Goal: Information Seeking & Learning: Understand process/instructions

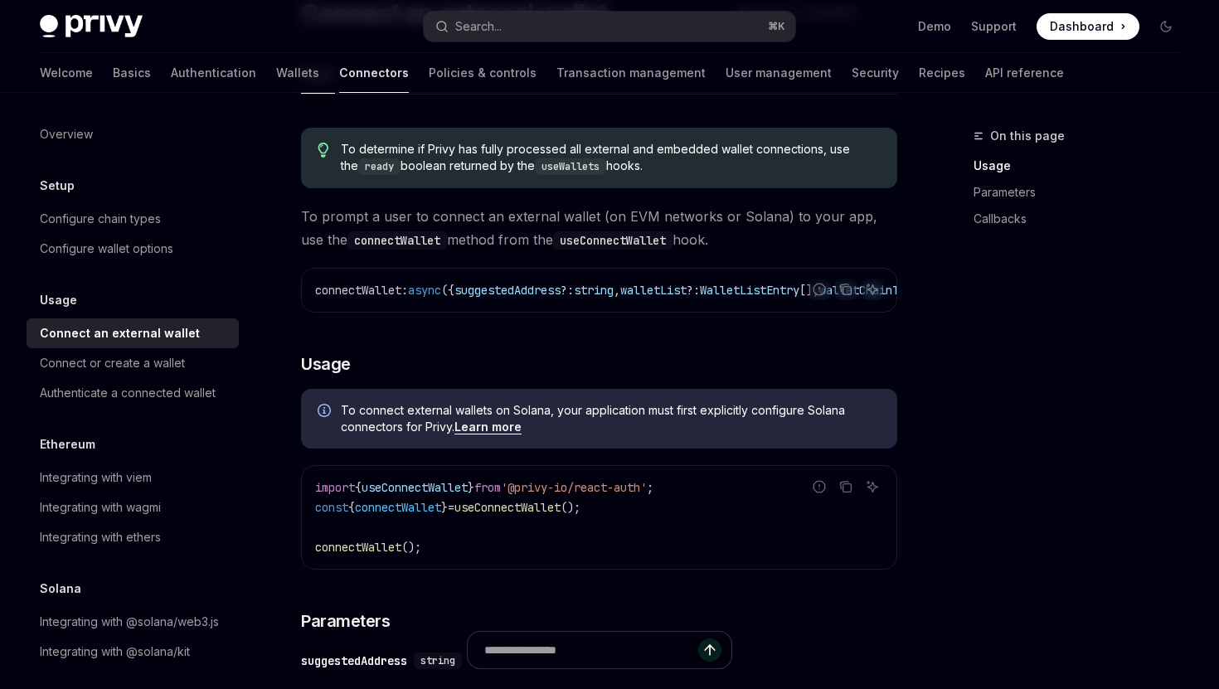
scroll to position [149, 0]
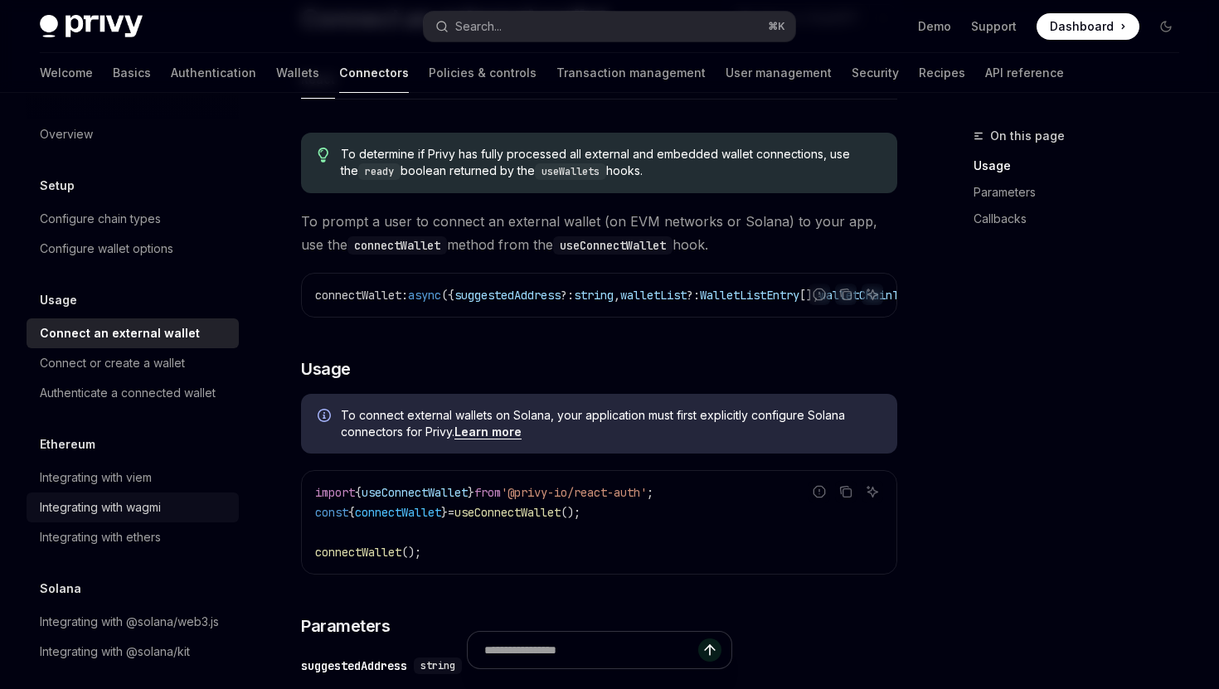
click at [128, 507] on div "Integrating with wagmi" at bounding box center [100, 507] width 121 height 20
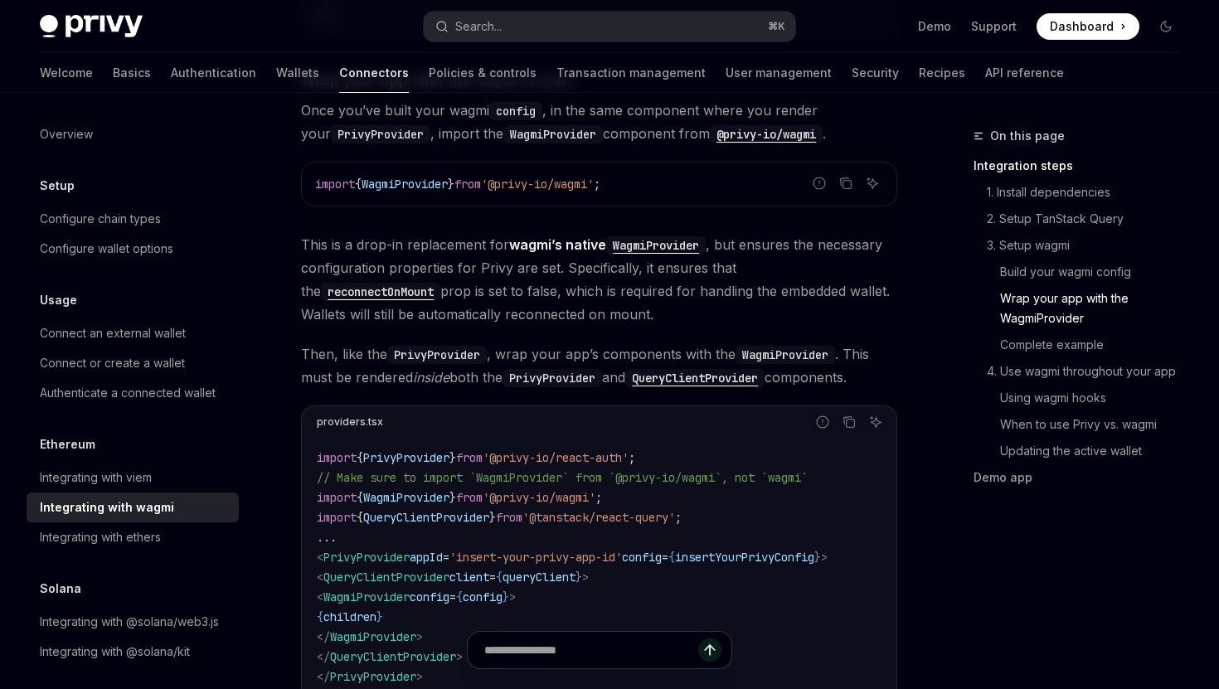
scroll to position [2307, 0]
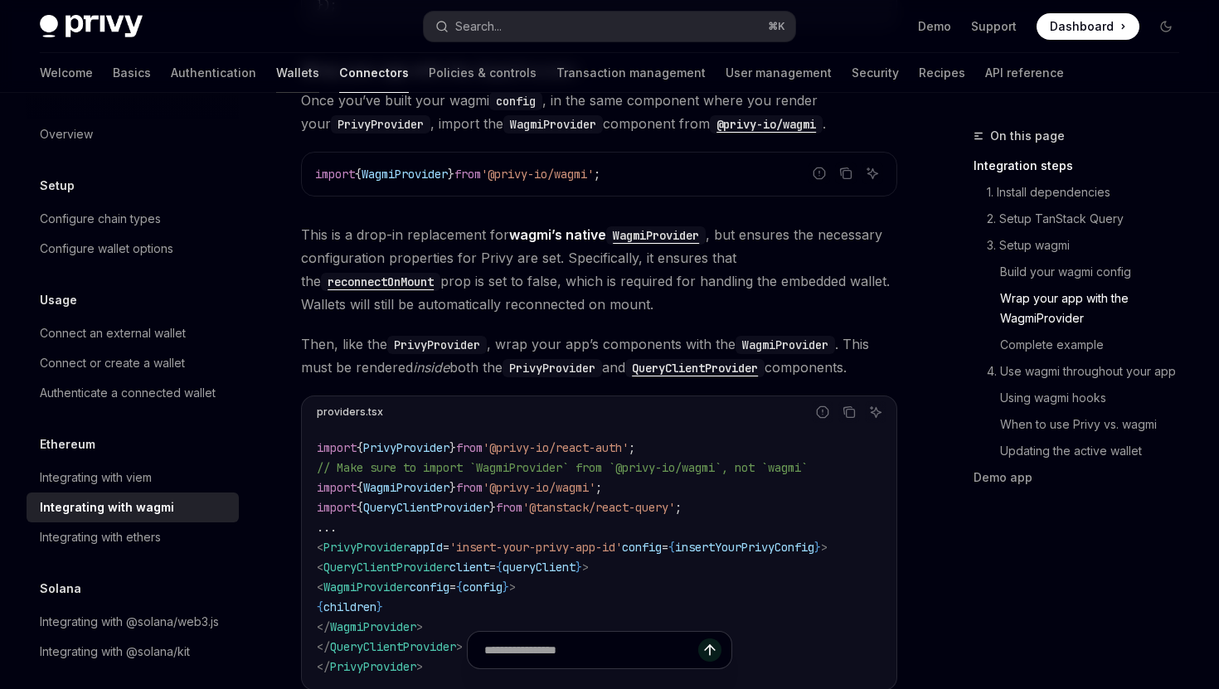
click at [276, 74] on link "Wallets" at bounding box center [297, 73] width 43 height 40
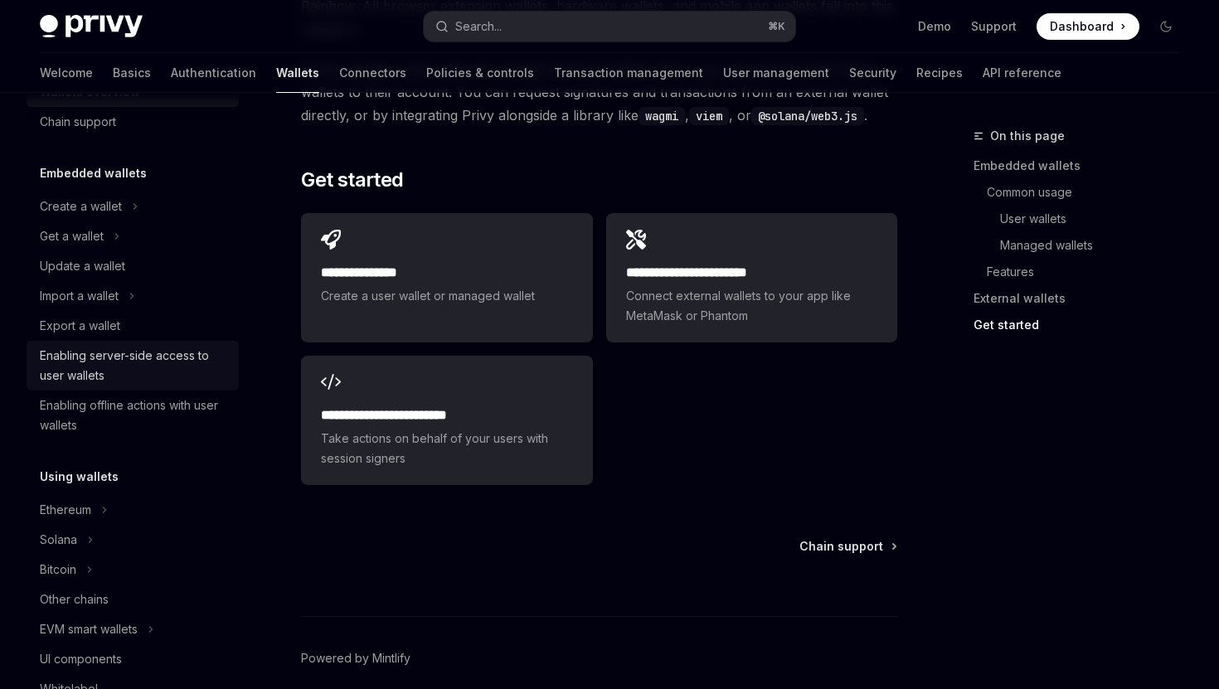
scroll to position [75, 0]
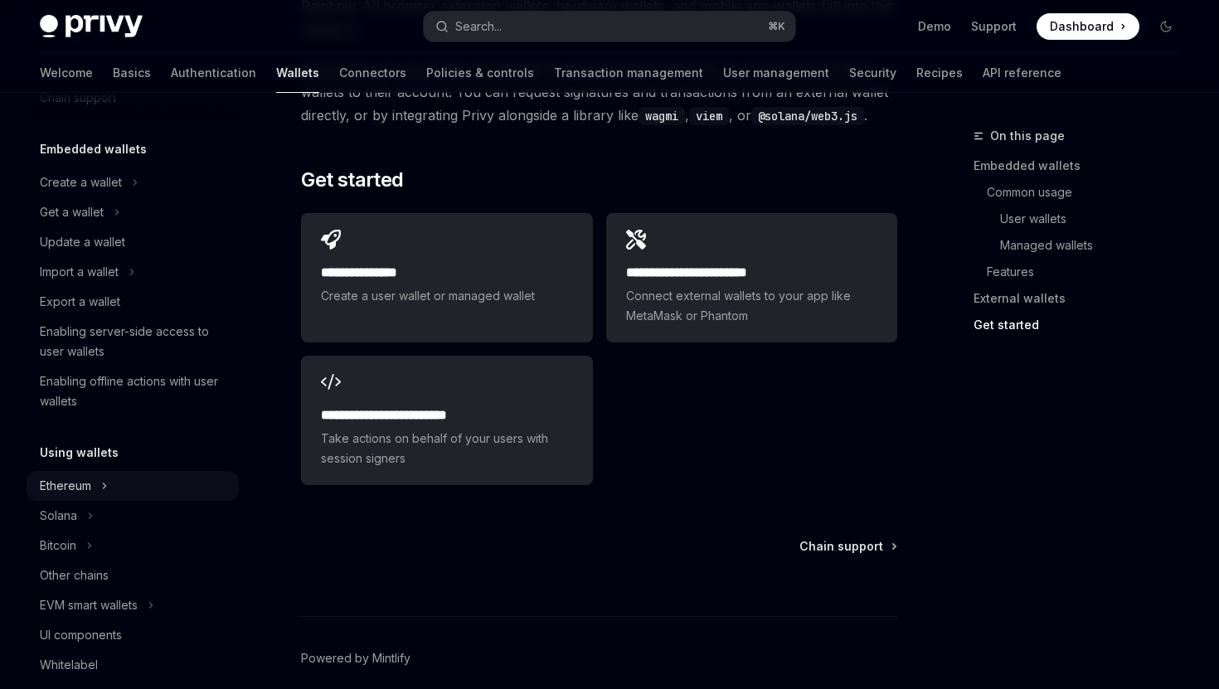
click at [111, 477] on button "Ethereum" at bounding box center [133, 486] width 212 height 30
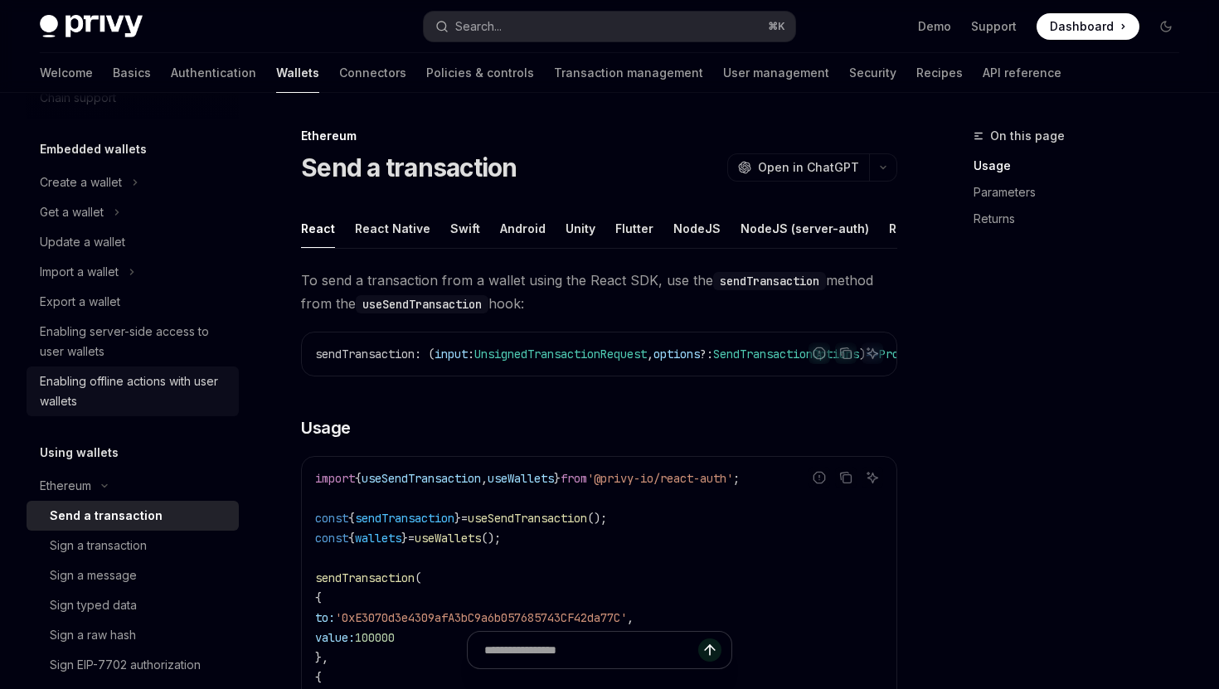
click at [135, 393] on div "Enabling offline actions with user wallets" at bounding box center [134, 391] width 189 height 40
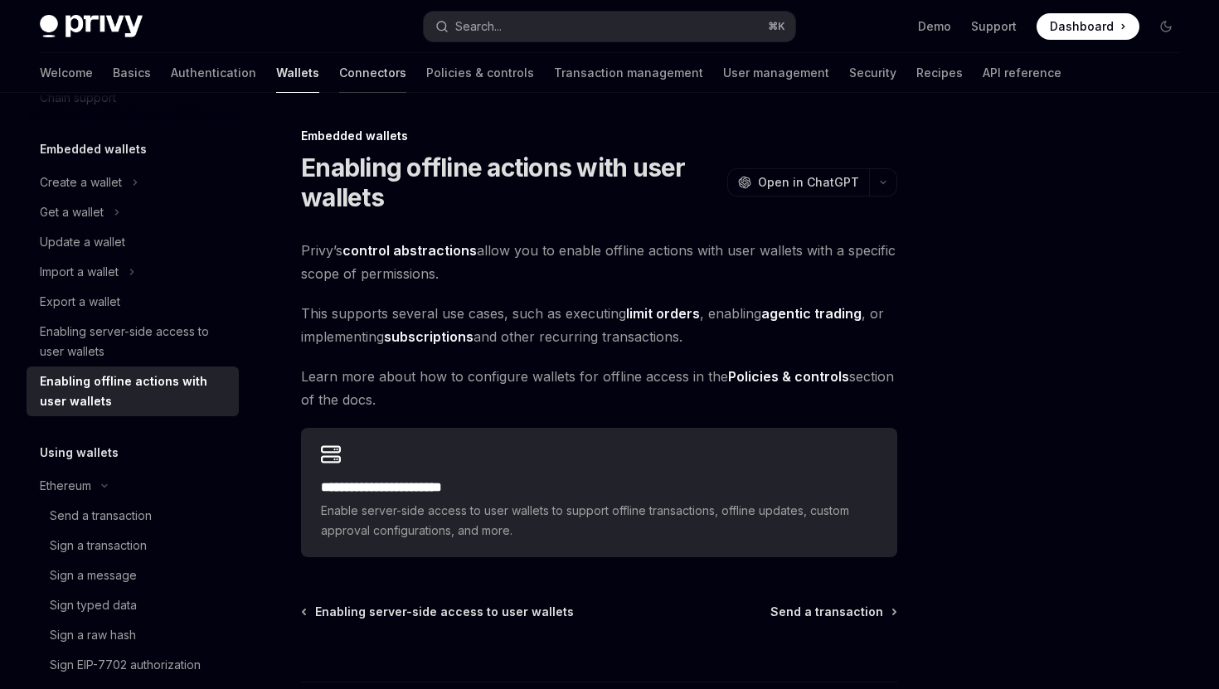
click at [339, 80] on link "Connectors" at bounding box center [372, 73] width 67 height 40
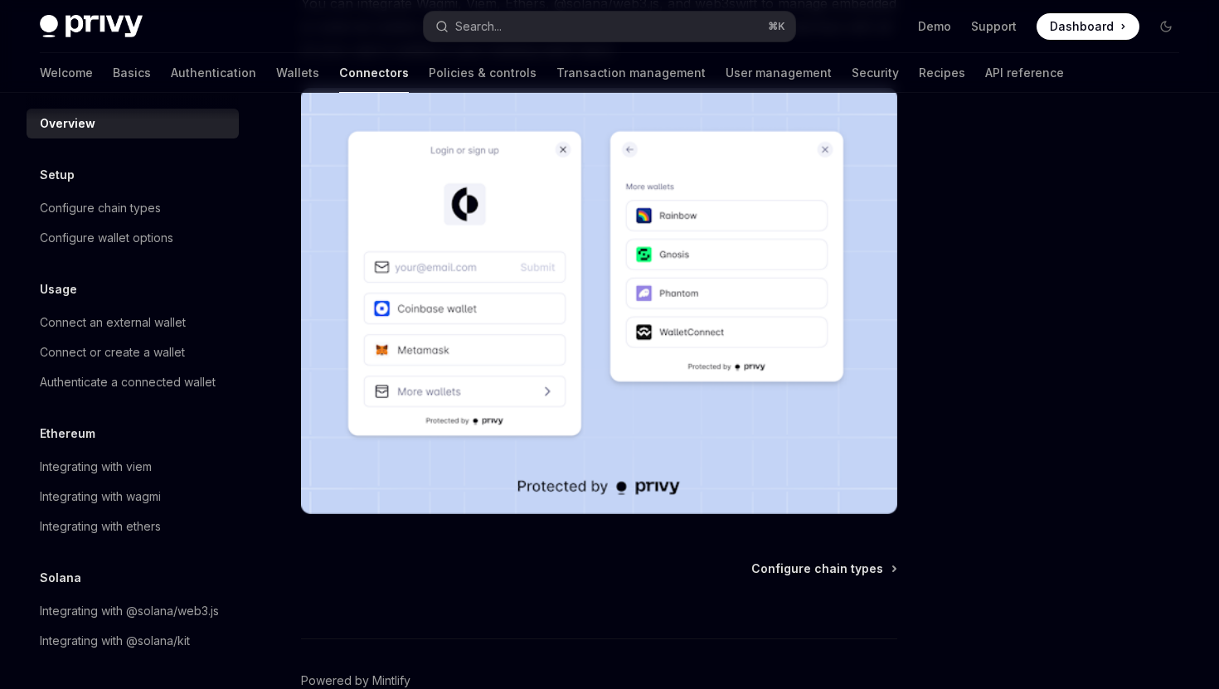
scroll to position [307, 0]
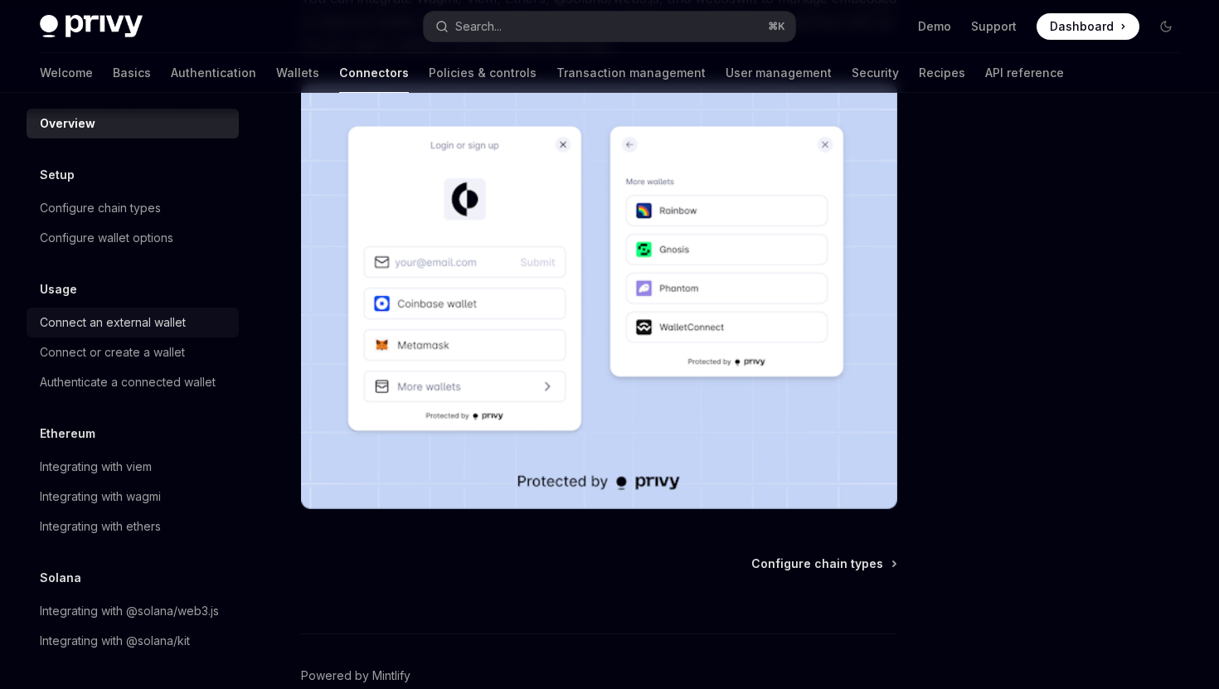
click at [176, 323] on div "Connect an external wallet" at bounding box center [113, 323] width 146 height 20
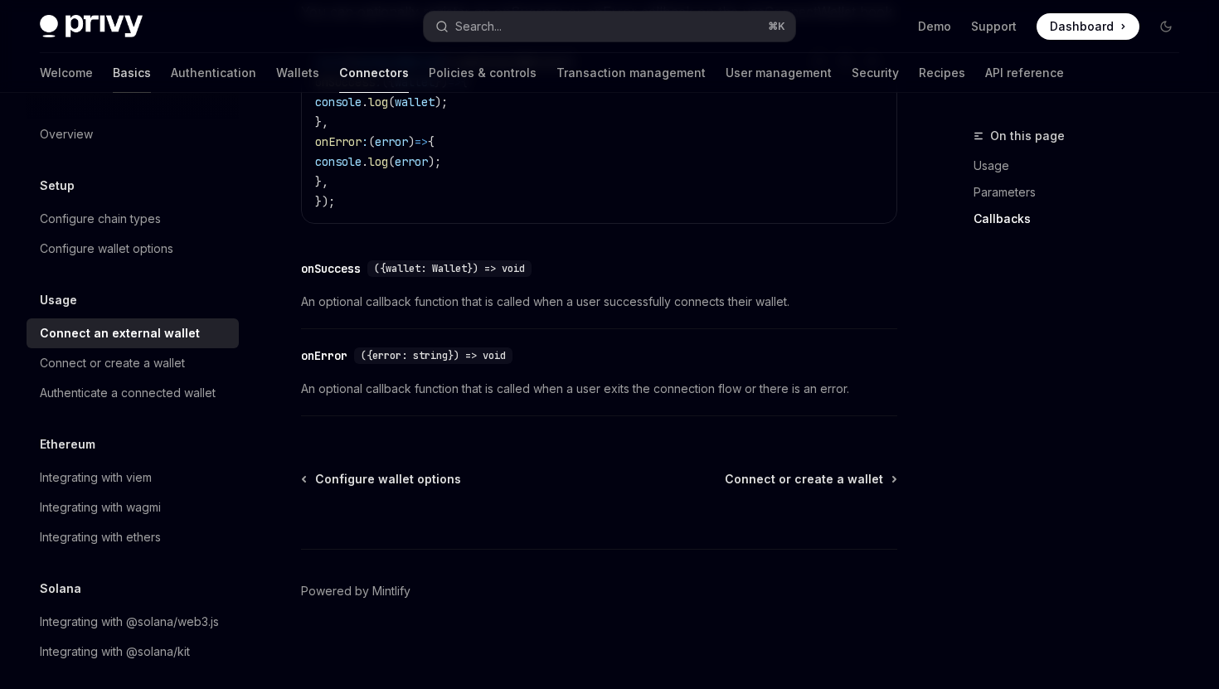
click at [113, 78] on link "Basics" at bounding box center [132, 73] width 38 height 40
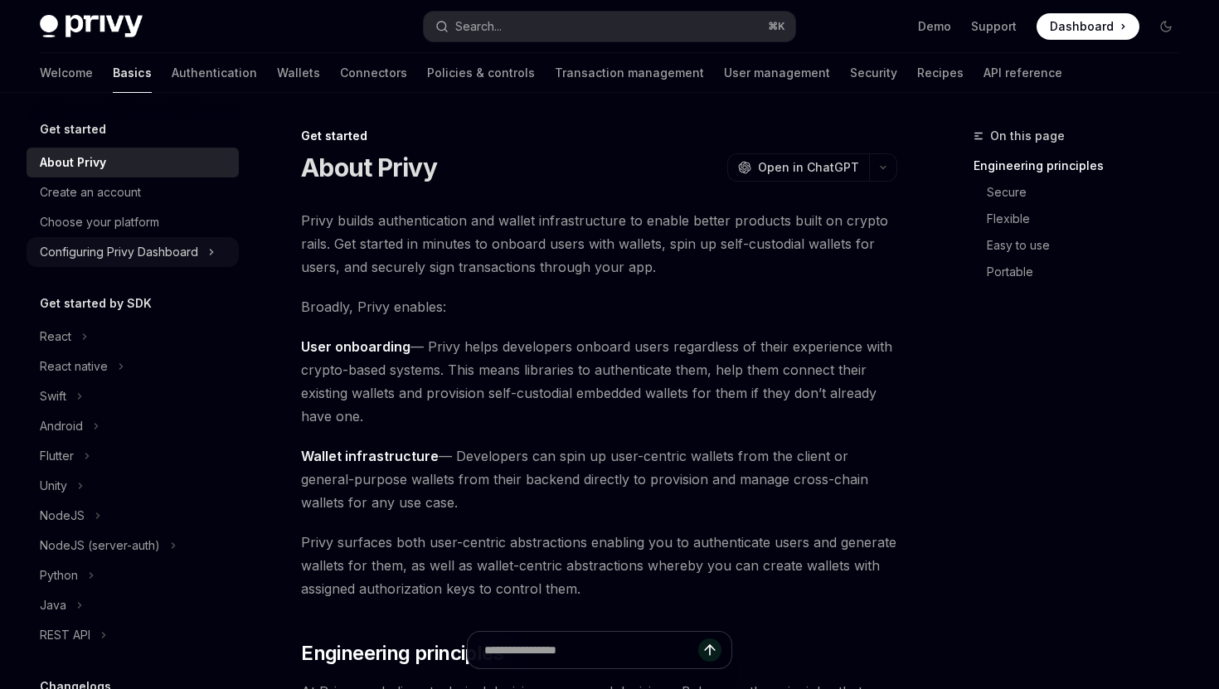
click at [214, 249] on icon at bounding box center [211, 252] width 7 height 20
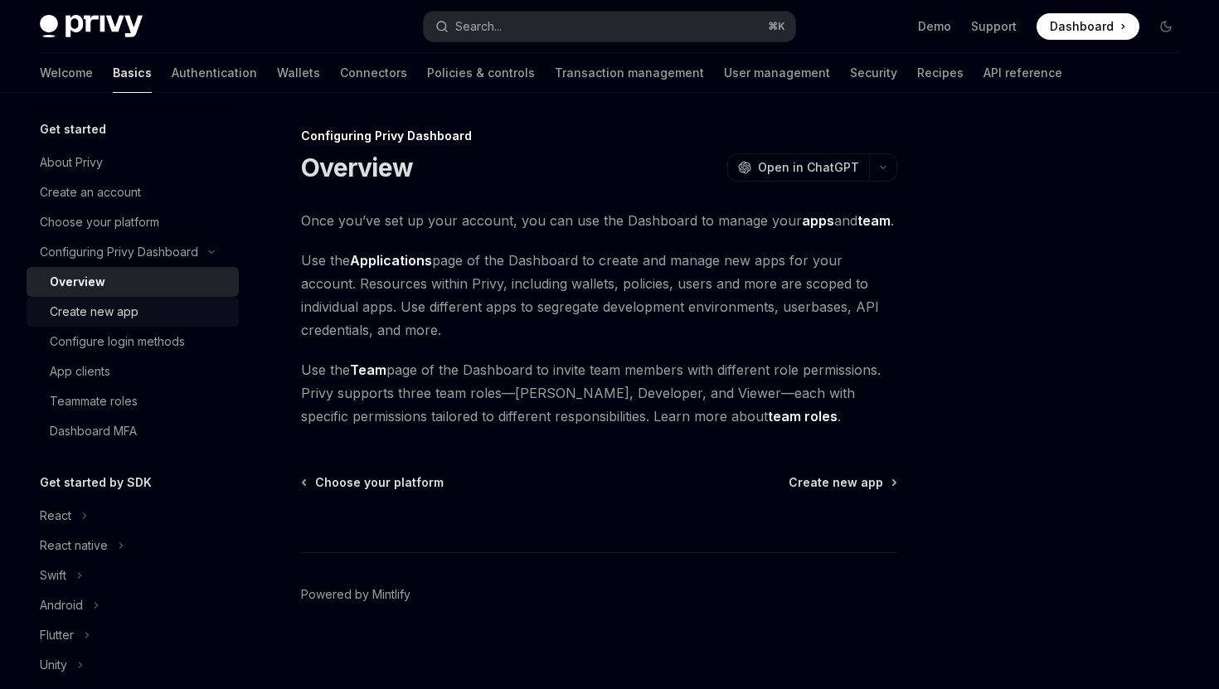
click at [173, 319] on div "Create new app" at bounding box center [139, 312] width 179 height 20
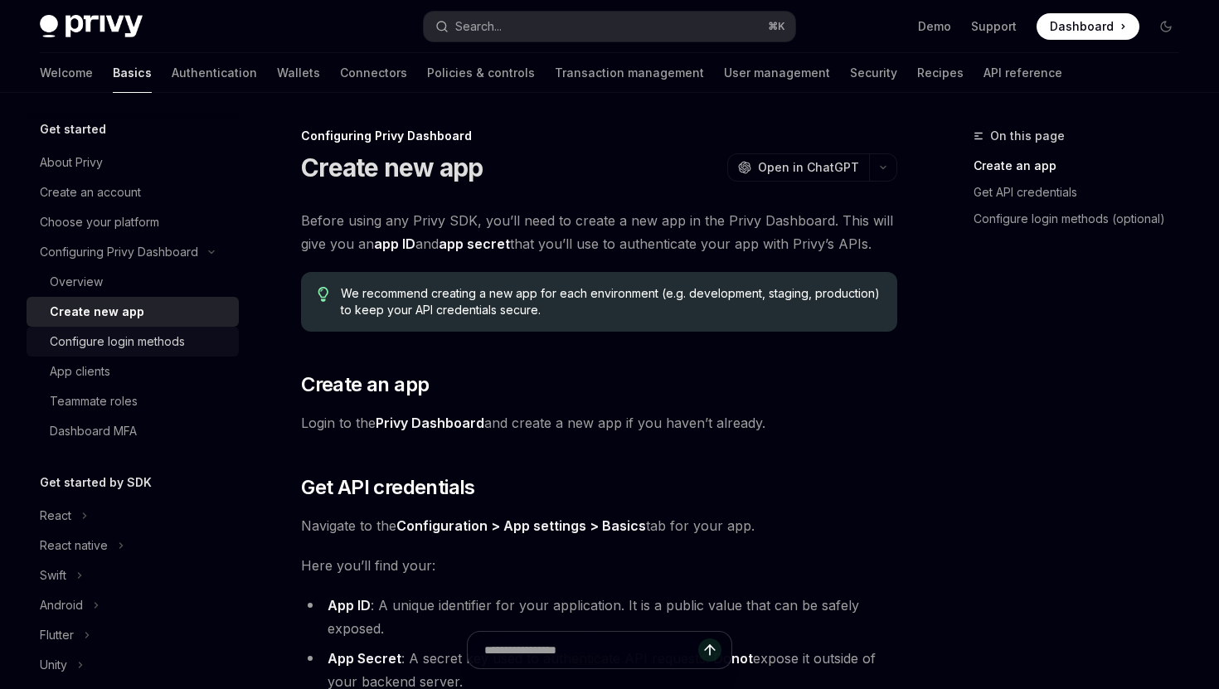
click at [163, 345] on div "Configure login methods" at bounding box center [117, 342] width 135 height 20
type textarea "*"
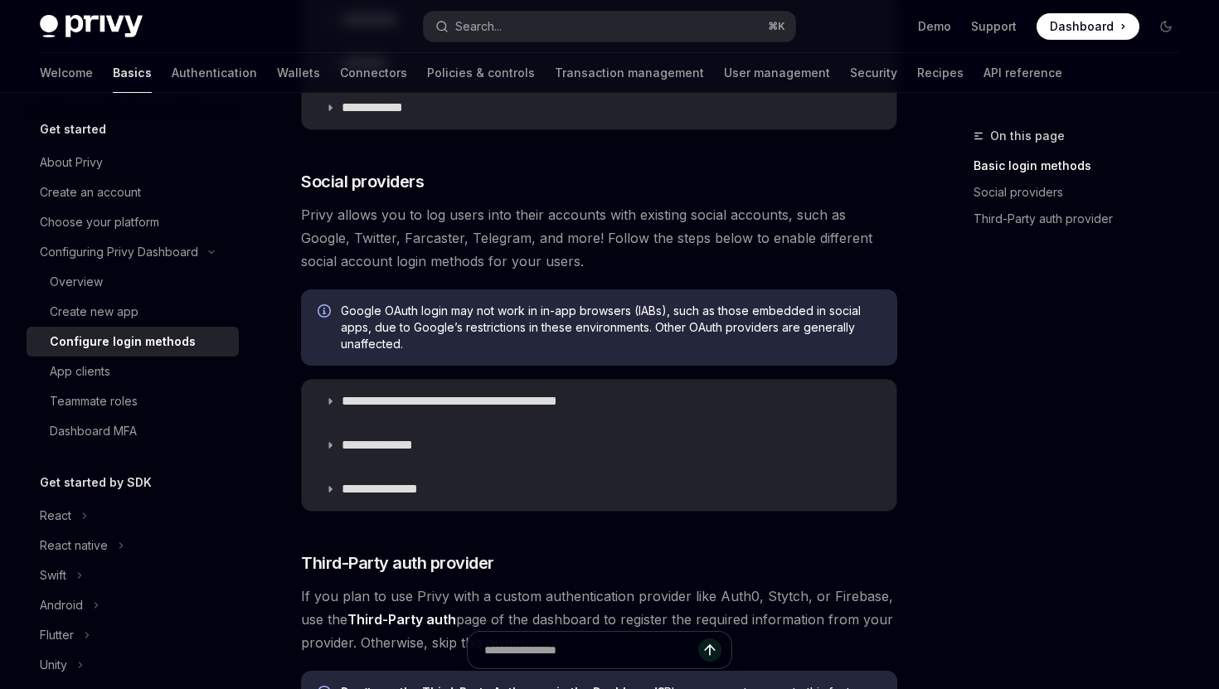
scroll to position [436, 0]
